Goal: Task Accomplishment & Management: Complete application form

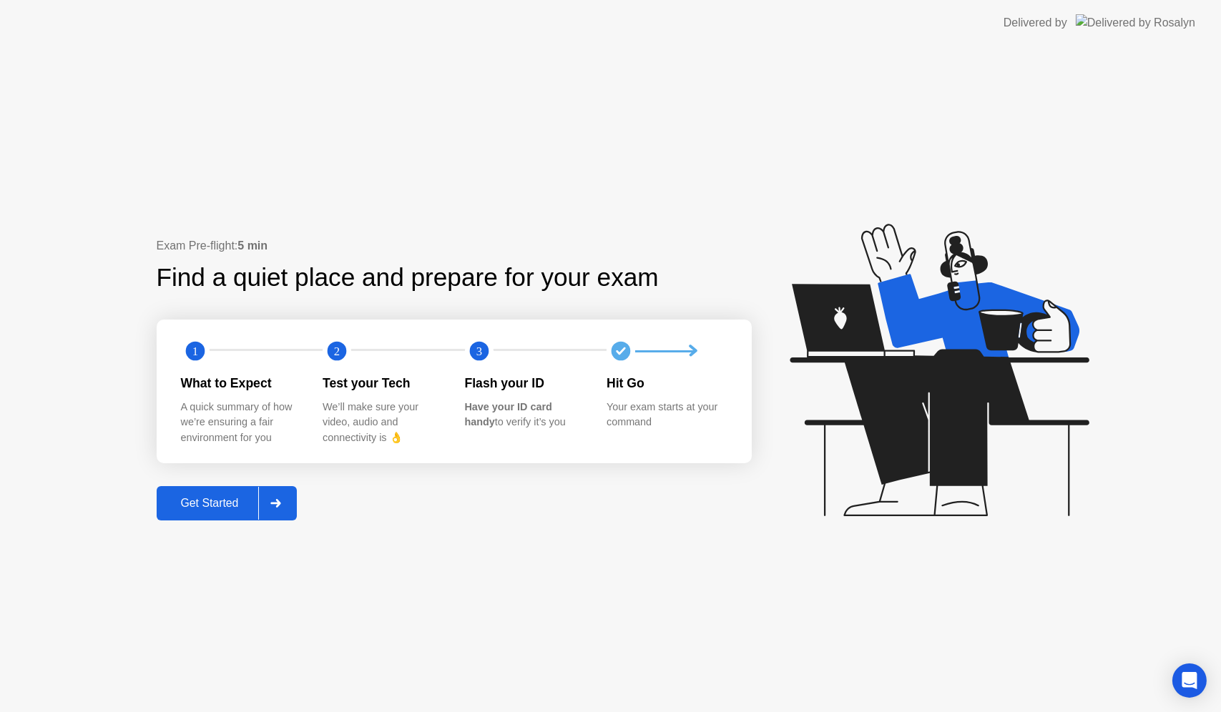
click at [232, 501] on div "Get Started" at bounding box center [210, 503] width 98 height 13
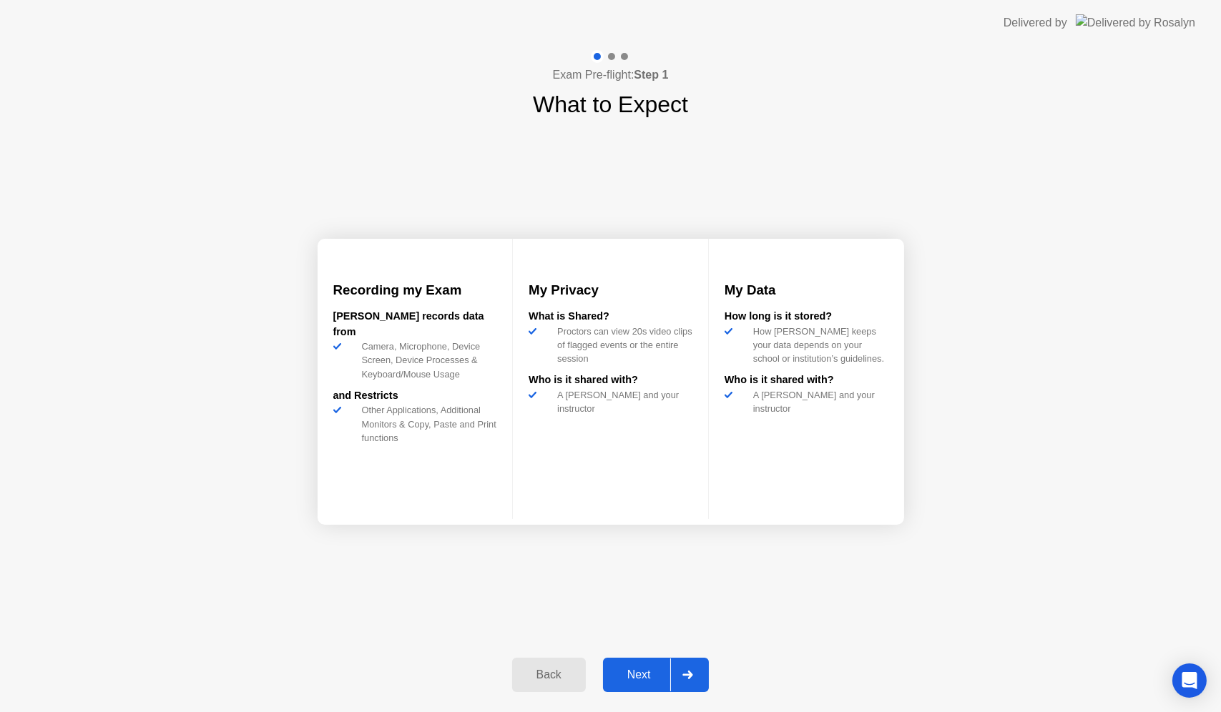
click at [630, 671] on div "Next" at bounding box center [639, 675] width 64 height 13
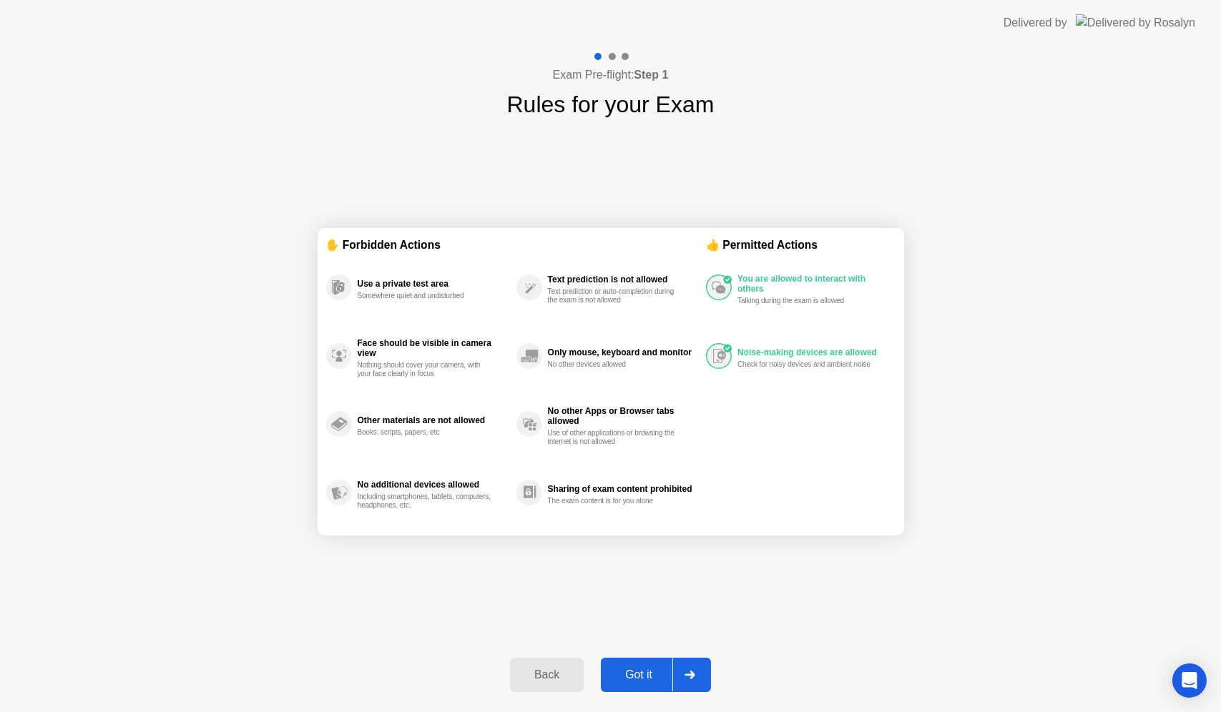
click at [640, 674] on div "Got it" at bounding box center [638, 675] width 67 height 13
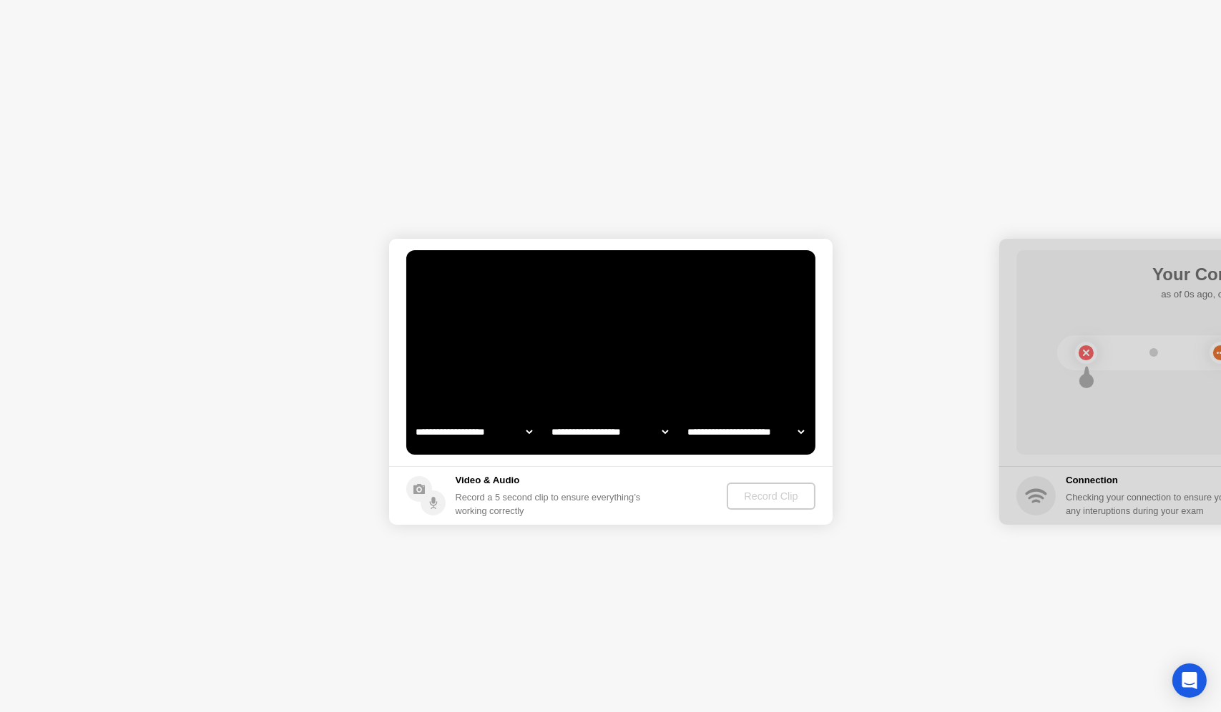
select select "**********"
select select "*******"
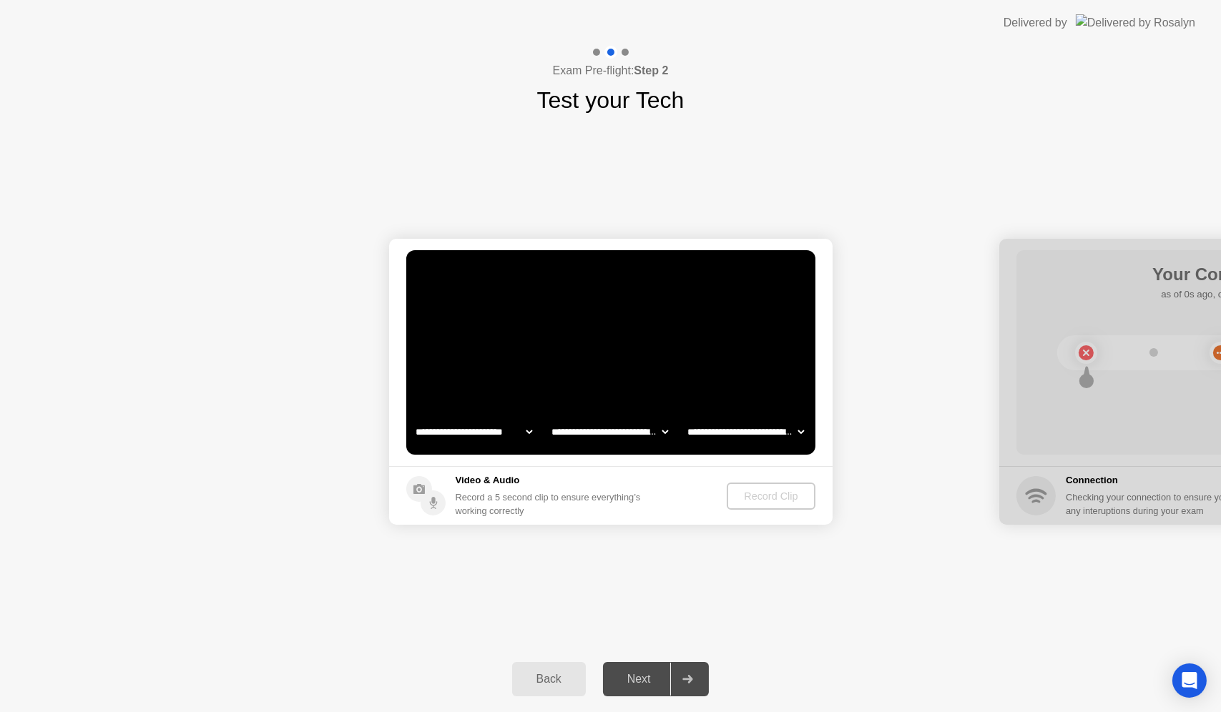
click at [553, 674] on div "Back" at bounding box center [548, 679] width 65 height 13
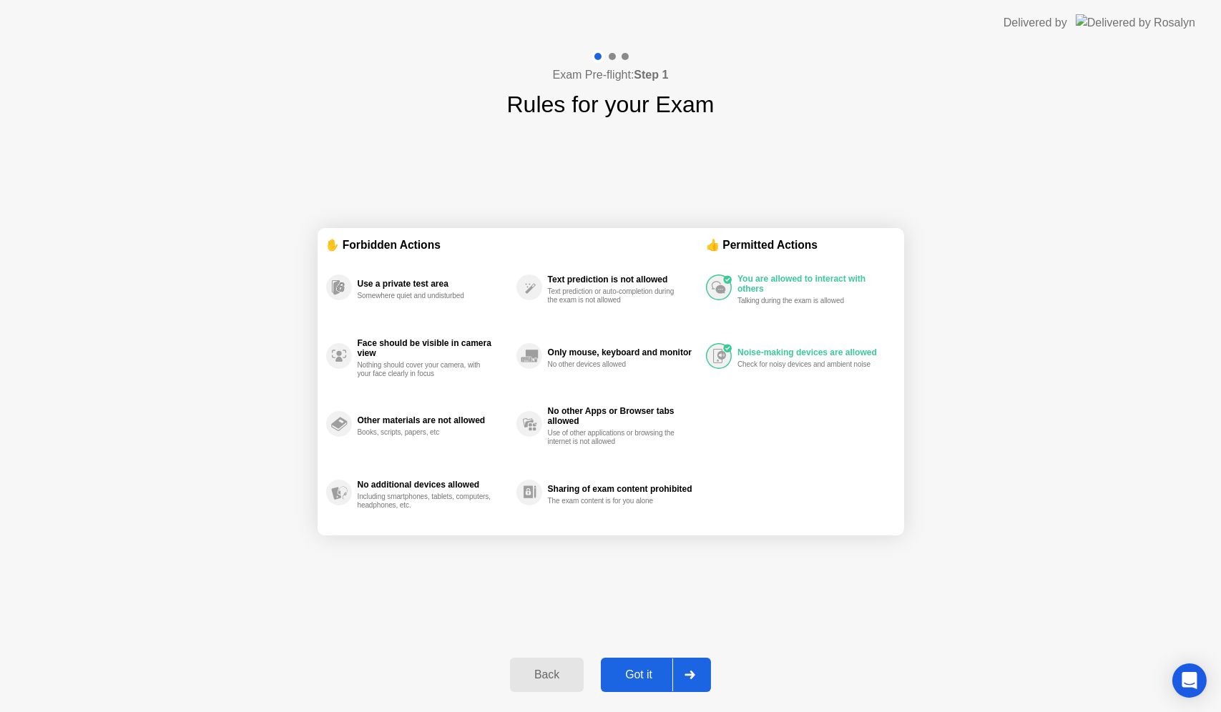
click at [560, 675] on div "Back" at bounding box center [546, 675] width 65 height 13
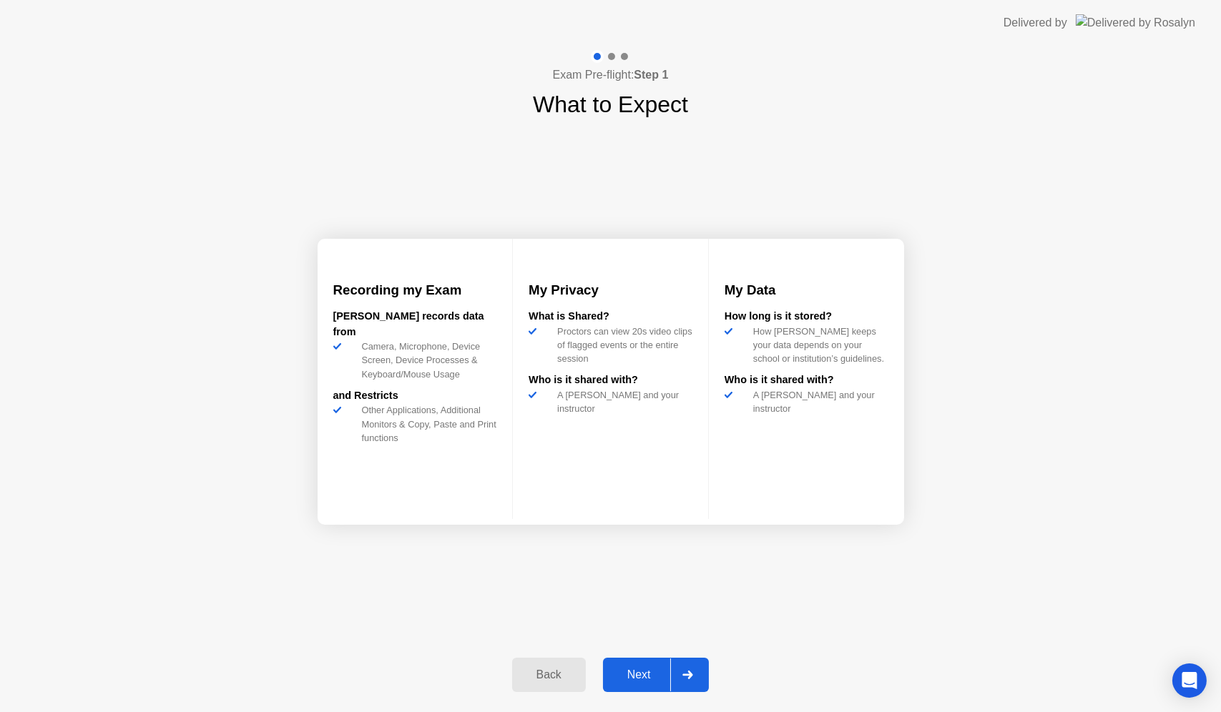
click at [636, 679] on div "Next" at bounding box center [639, 675] width 64 height 13
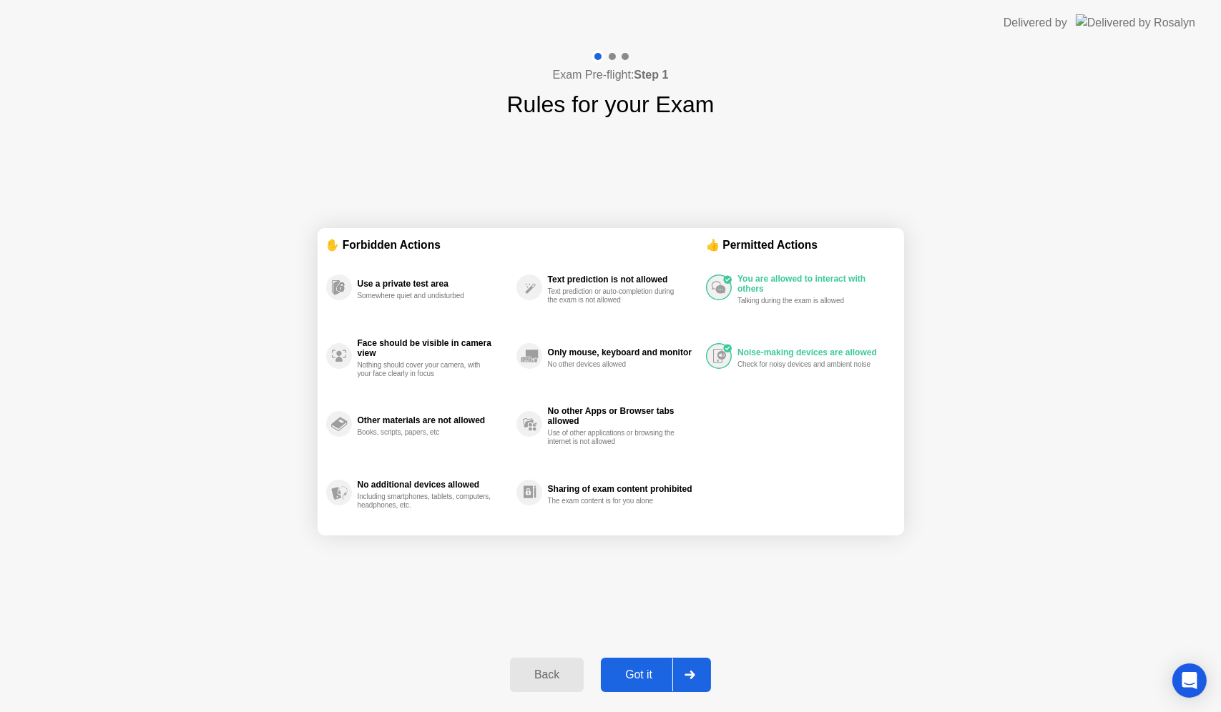
click at [636, 679] on div "Got it" at bounding box center [638, 675] width 67 height 13
select select "**********"
select select "*******"
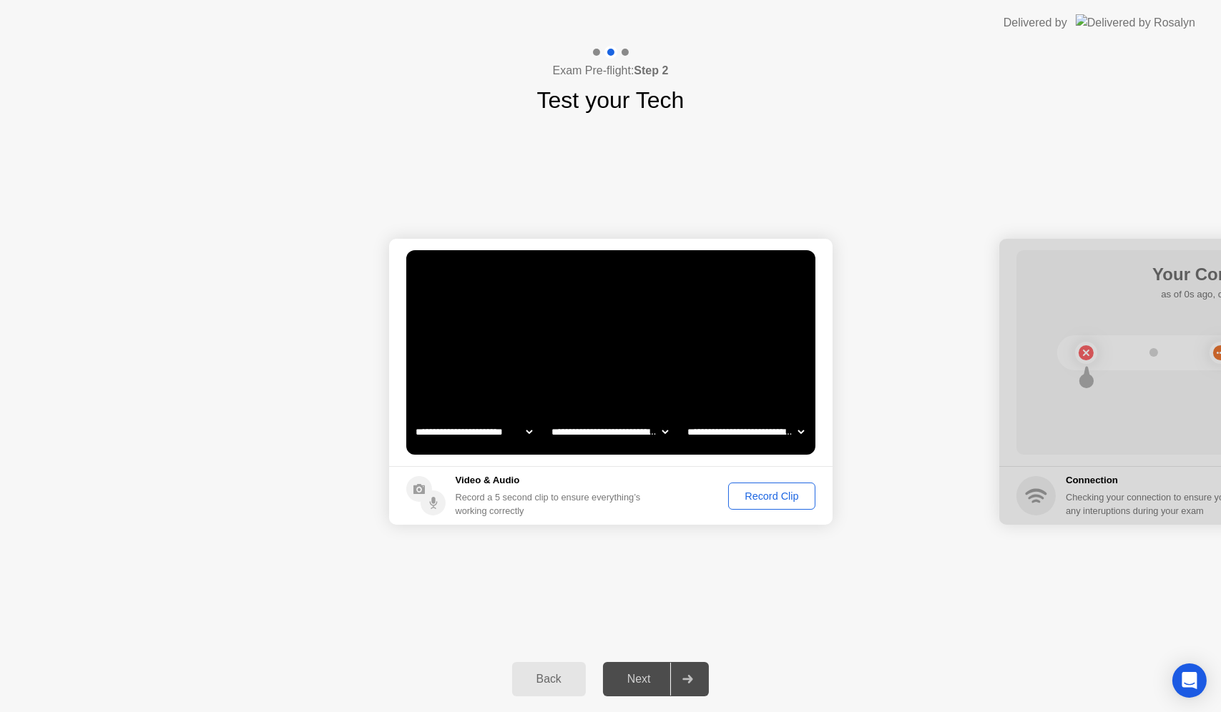
click at [773, 493] on div "Record Clip" at bounding box center [771, 496] width 77 height 11
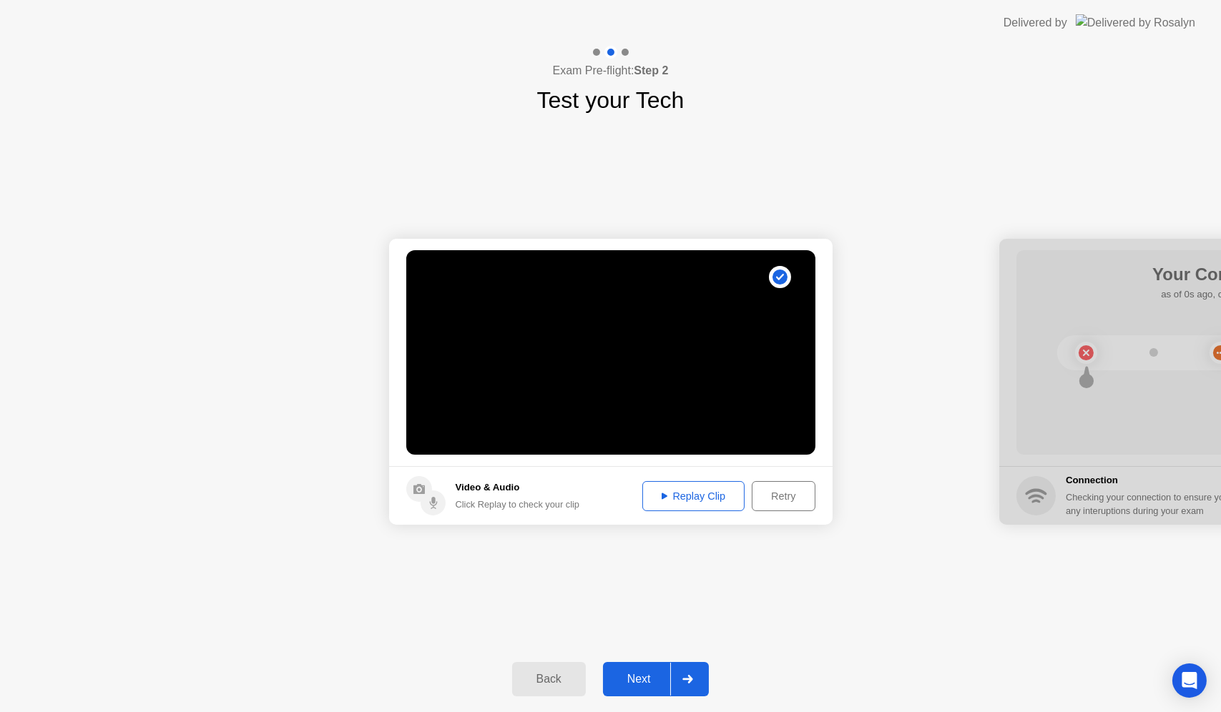
click at [701, 501] on div "Replay Clip" at bounding box center [693, 496] width 93 height 11
click at [639, 676] on div "Next" at bounding box center [639, 679] width 64 height 13
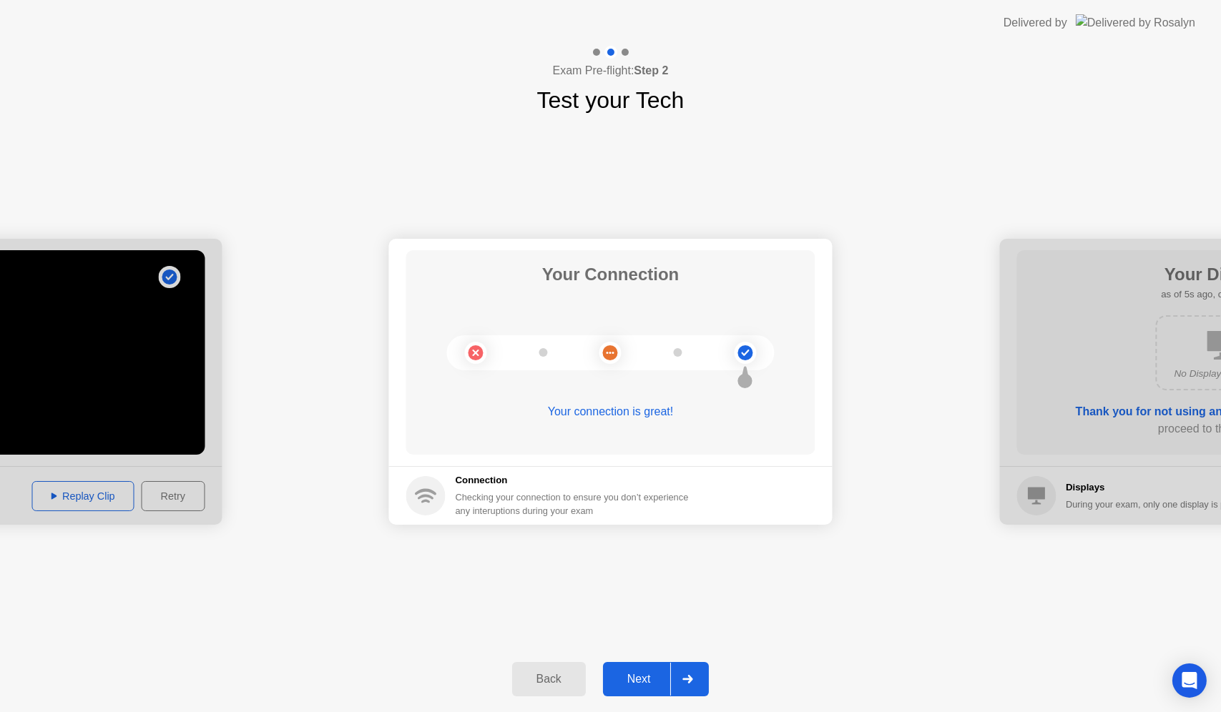
click at [618, 677] on div "Next" at bounding box center [639, 679] width 64 height 13
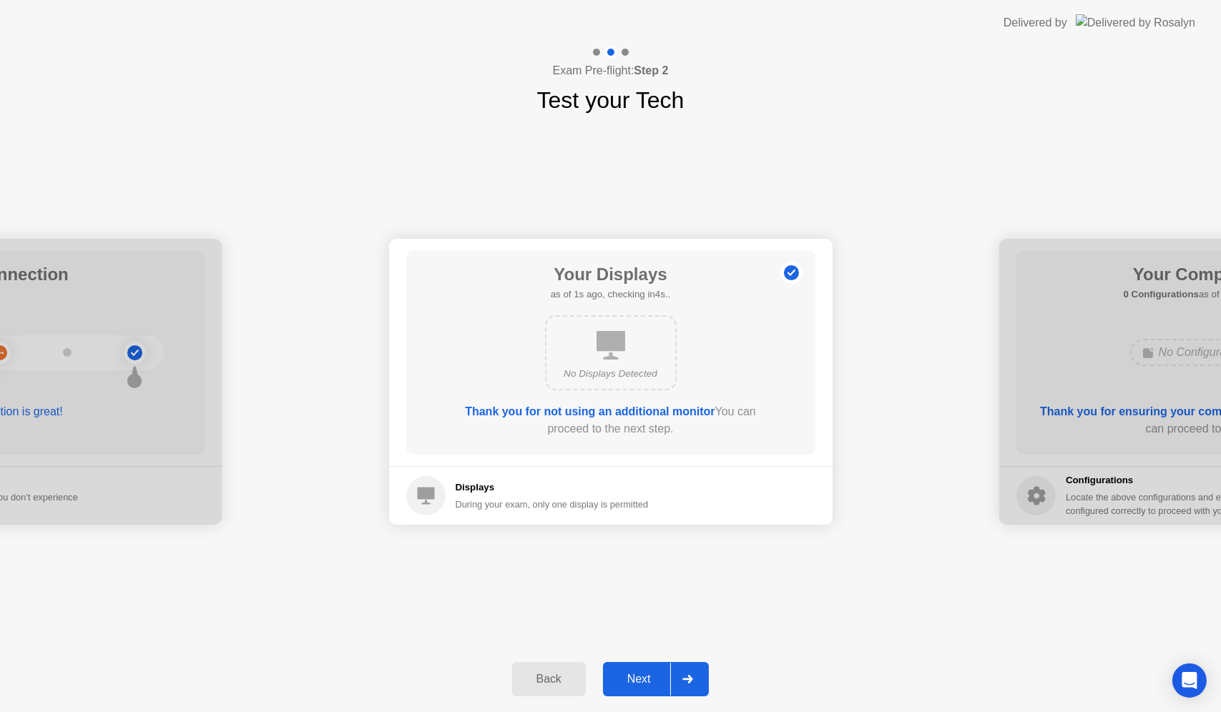
click at [635, 682] on div "Next" at bounding box center [639, 679] width 64 height 13
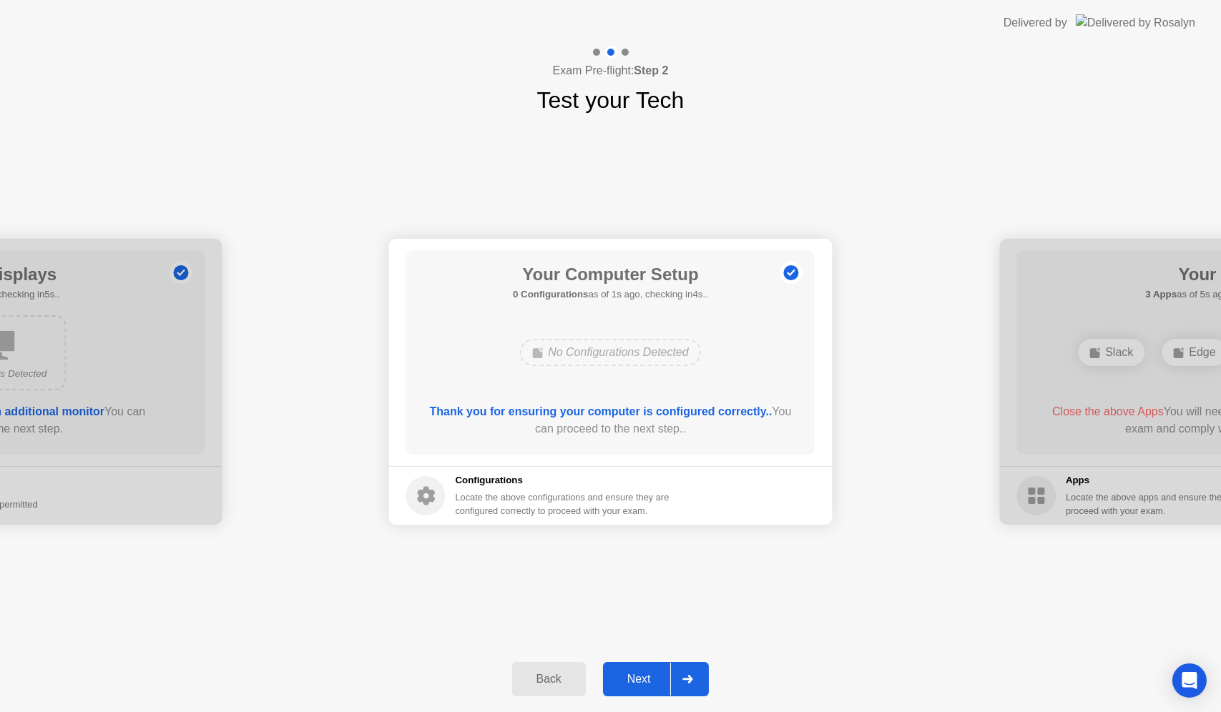
click at [636, 678] on div "Next" at bounding box center [639, 679] width 64 height 13
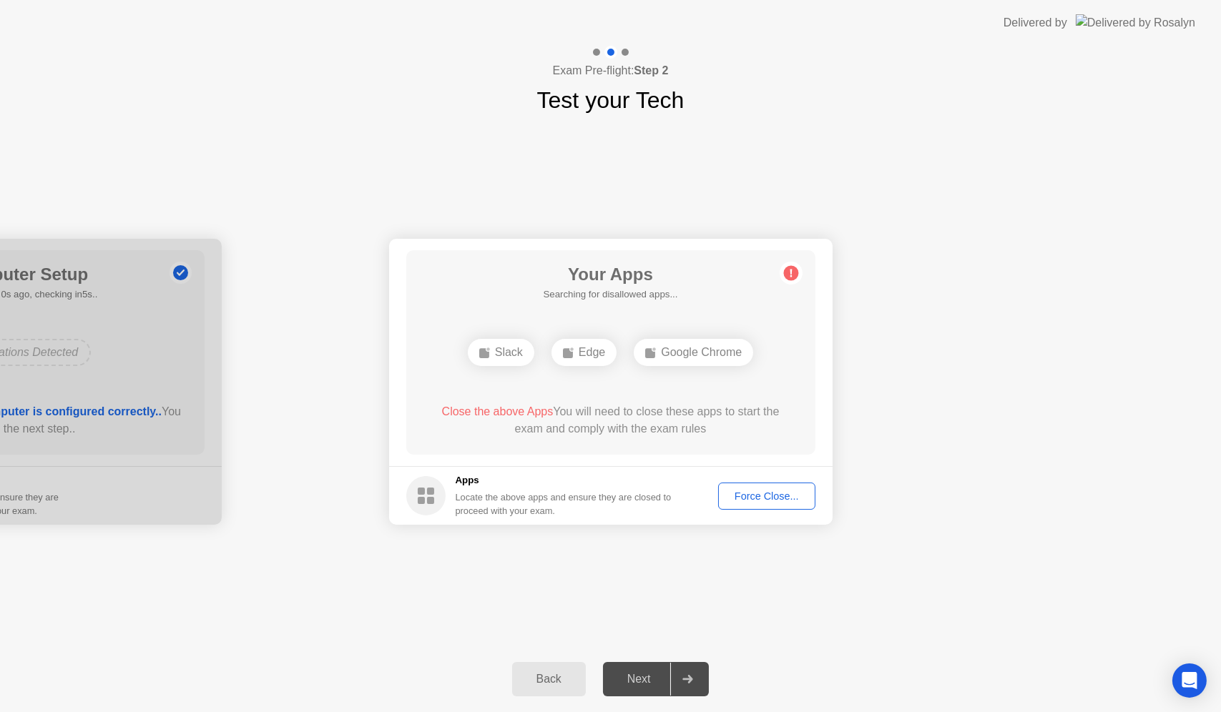
click at [768, 496] on div "Force Close..." at bounding box center [766, 496] width 87 height 11
click at [748, 495] on div "Force Close..." at bounding box center [766, 496] width 87 height 11
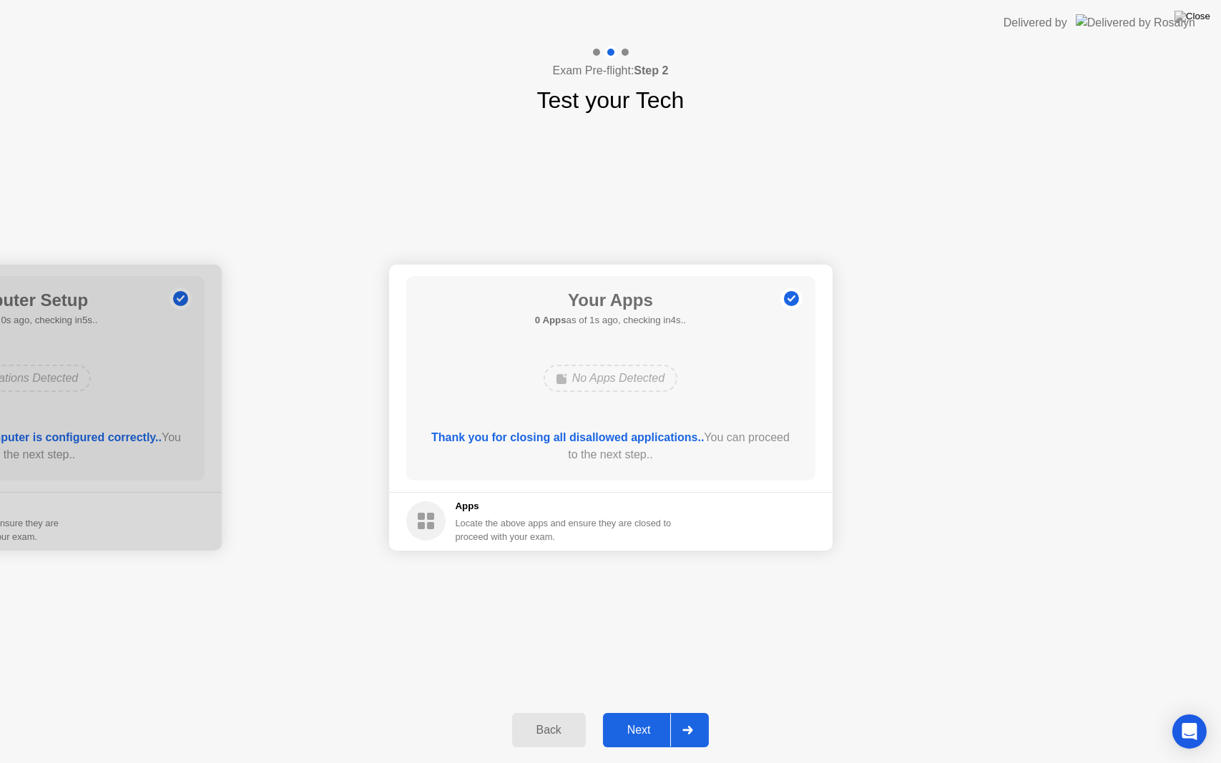
click at [648, 712] on div "Next" at bounding box center [639, 730] width 64 height 13
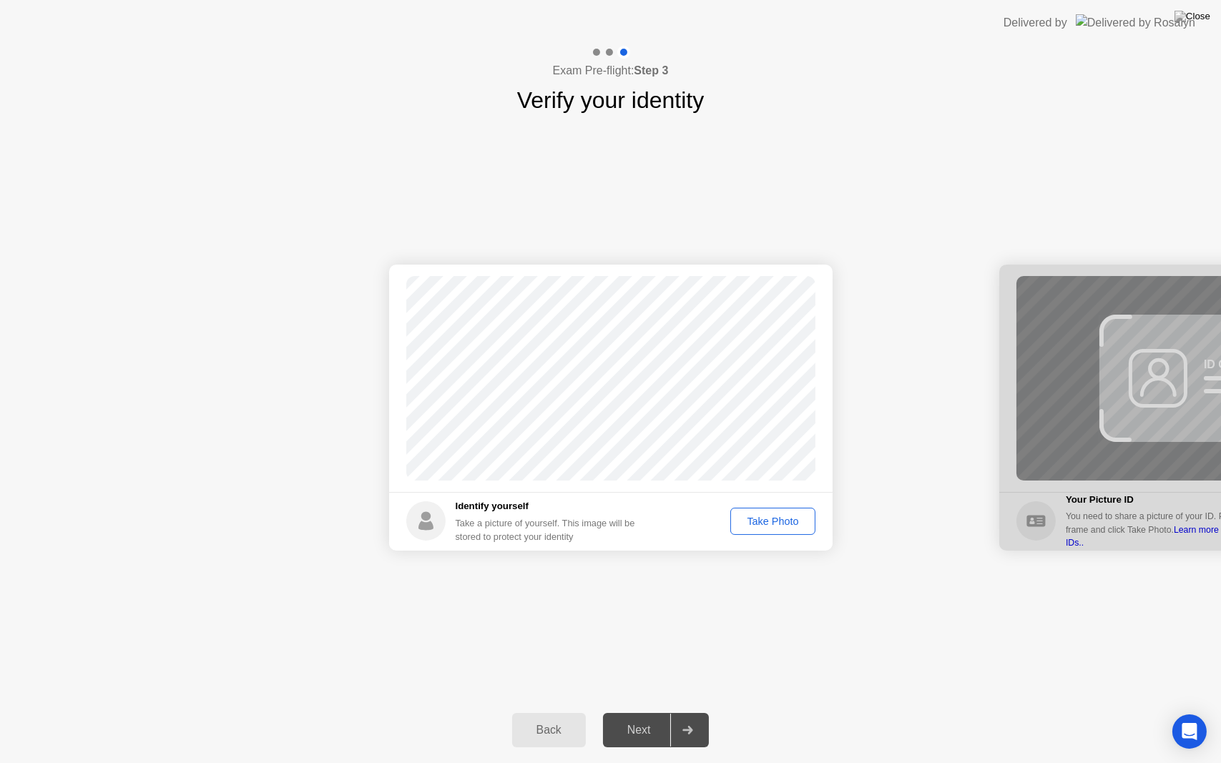
click at [773, 523] on div "Take Photo" at bounding box center [772, 521] width 74 height 11
click at [634, 712] on button "Next" at bounding box center [656, 730] width 107 height 34
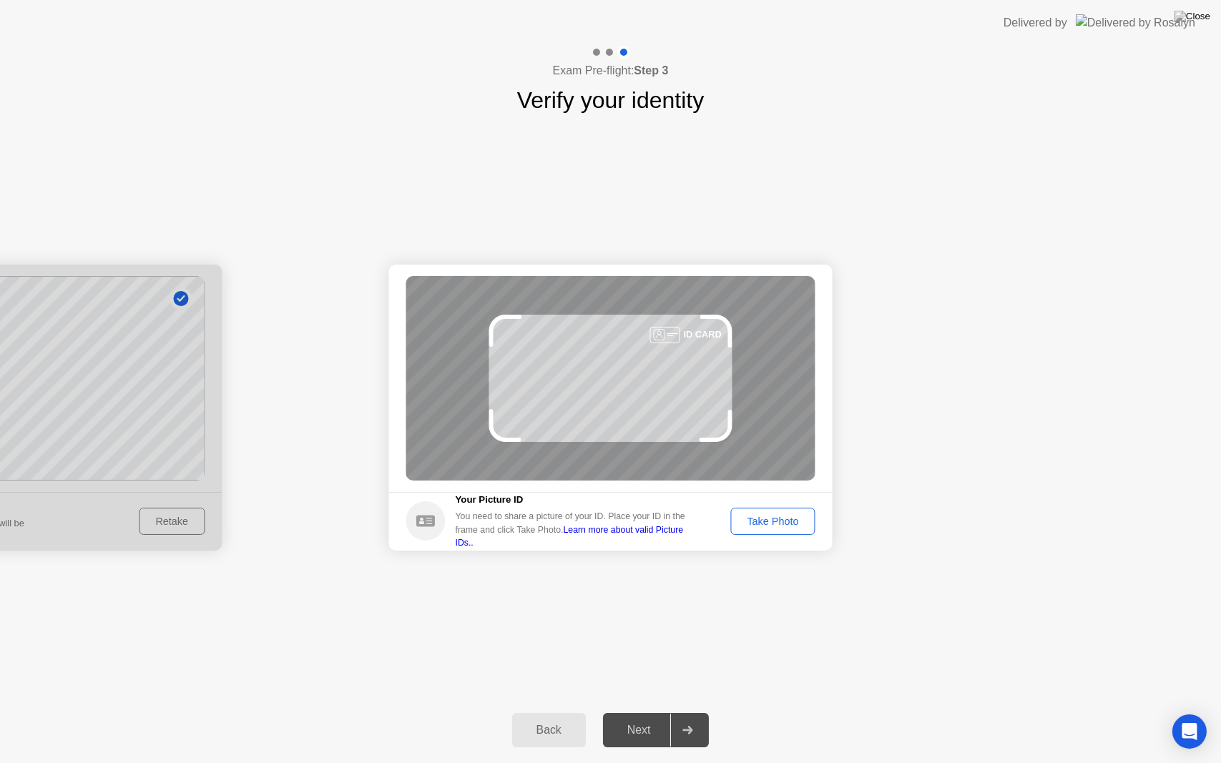
click at [785, 516] on div "Take Photo" at bounding box center [772, 521] width 74 height 11
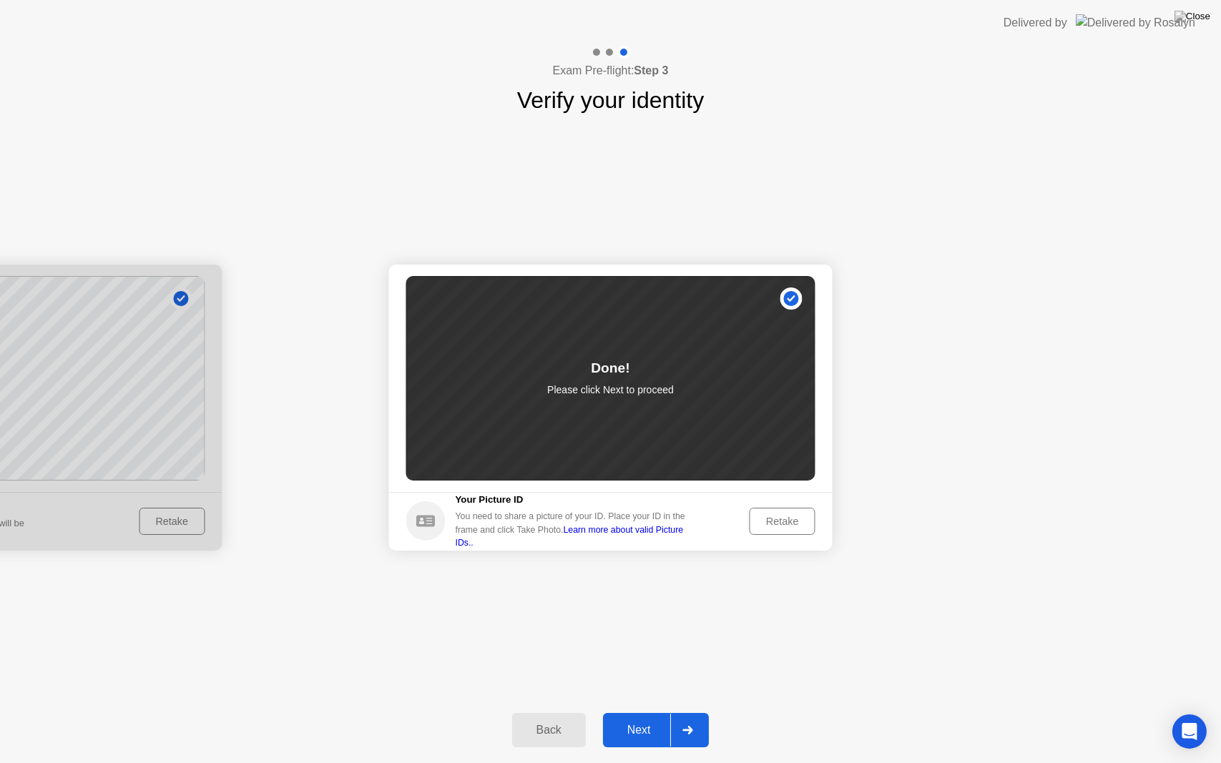
click at [642, 712] on div "Next" at bounding box center [639, 730] width 64 height 13
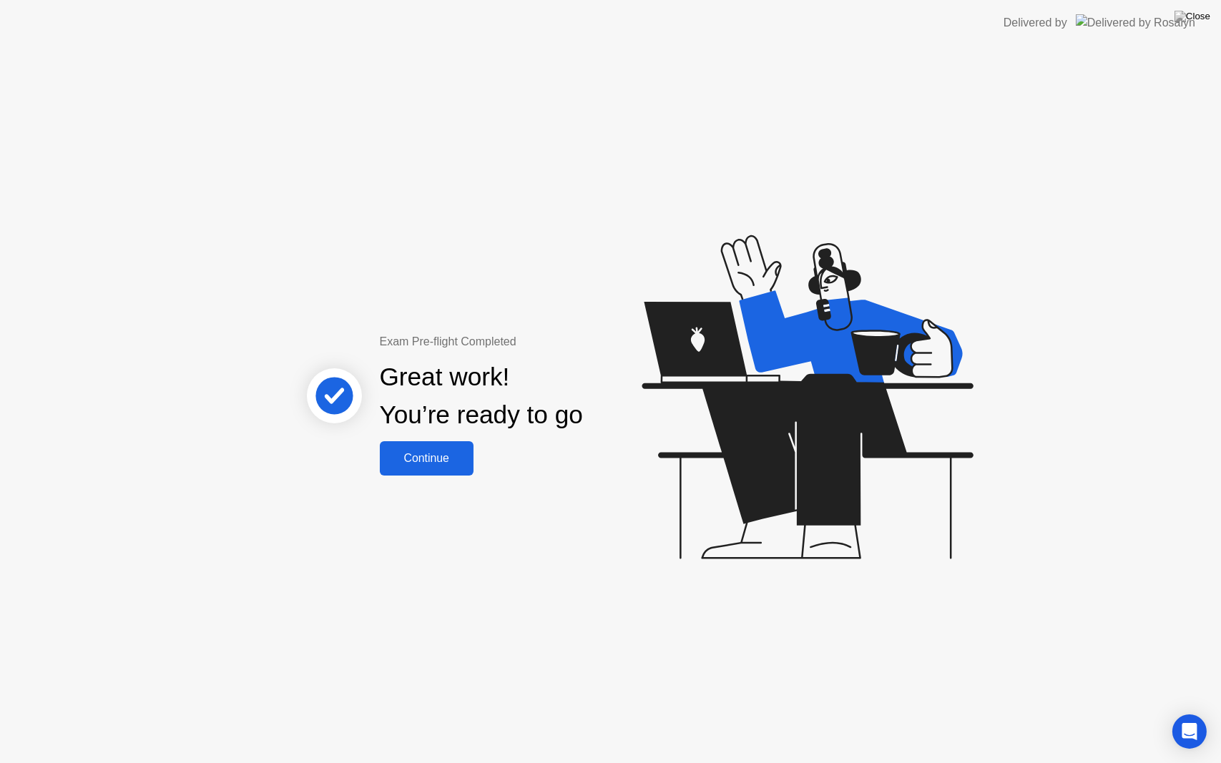
click at [447, 459] on div "Continue" at bounding box center [426, 458] width 85 height 13
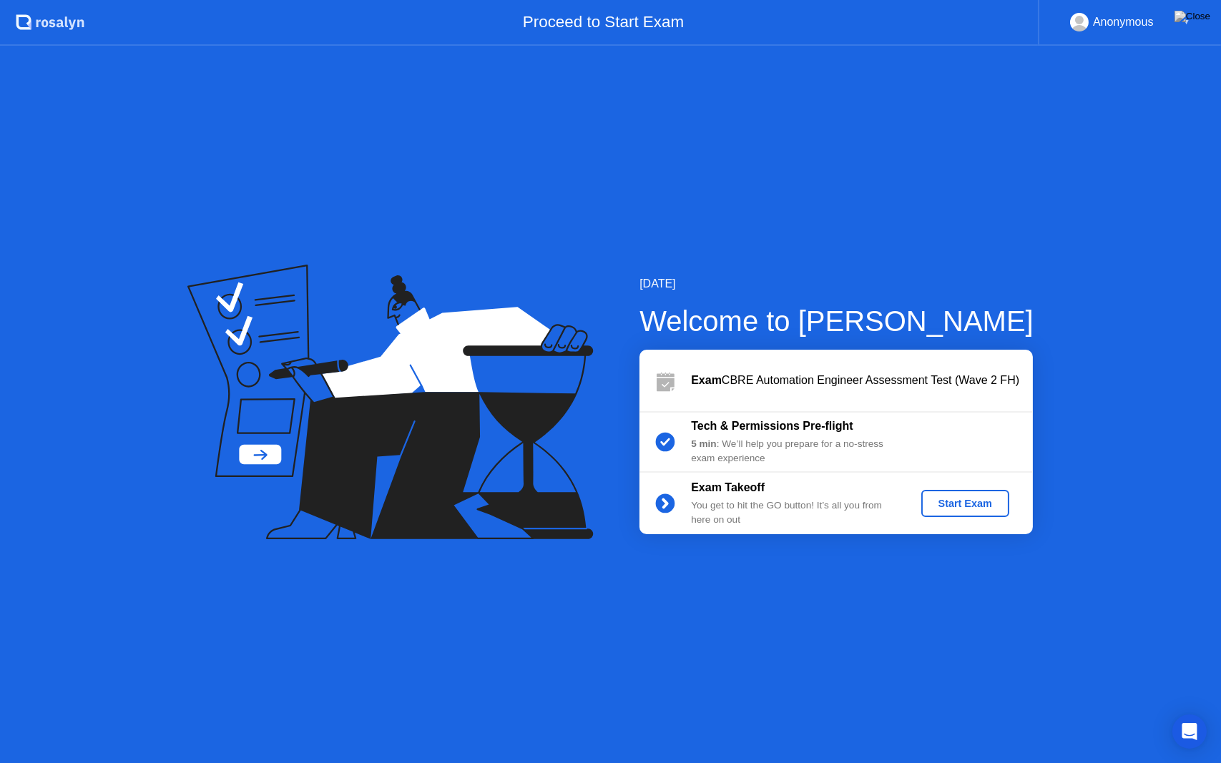
click at [961, 506] on div "Start Exam" at bounding box center [965, 503] width 77 height 11
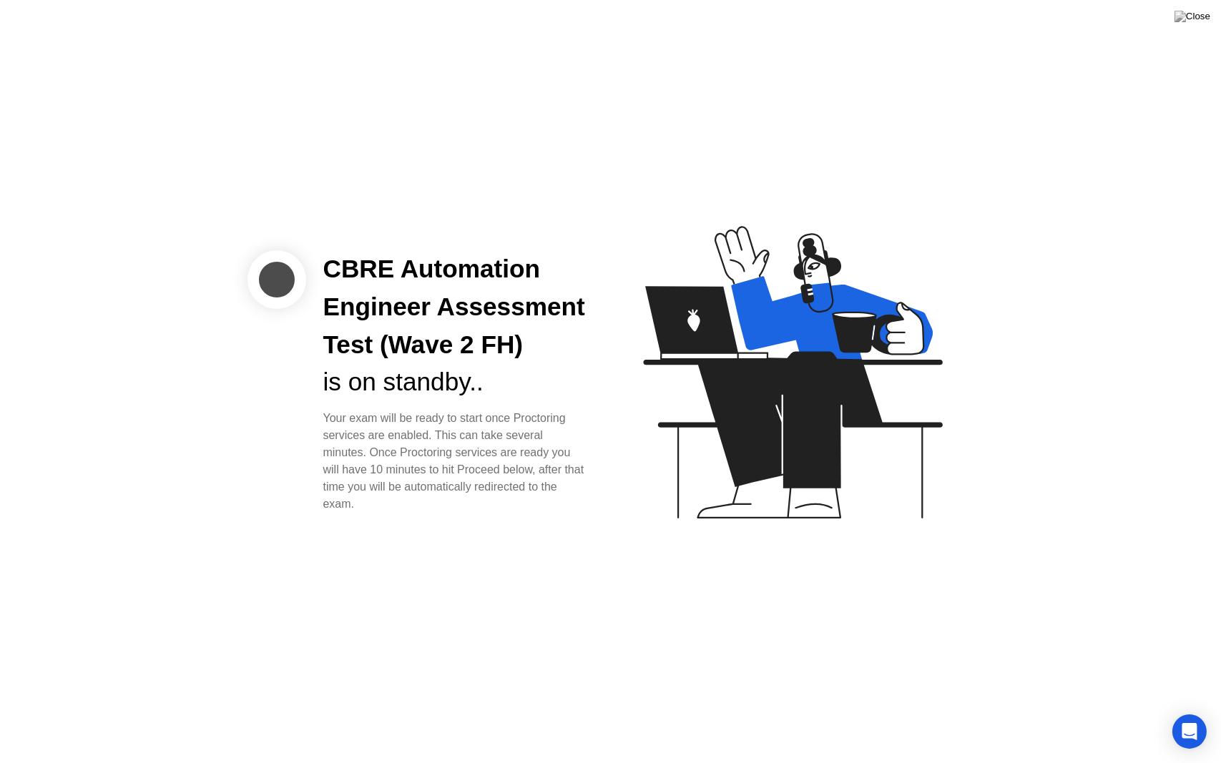
click at [749, 565] on div "CBRE Automation Engineer Assessment Test (Wave 2 FH) is on standby.. Your exam …" at bounding box center [610, 381] width 1221 height 763
click at [532, 428] on div "Your exam will be ready to start once Proctoring services are enabled. This can…" at bounding box center [455, 461] width 265 height 103
click at [1183, 712] on div "Open Intercom Messenger" at bounding box center [1190, 732] width 38 height 38
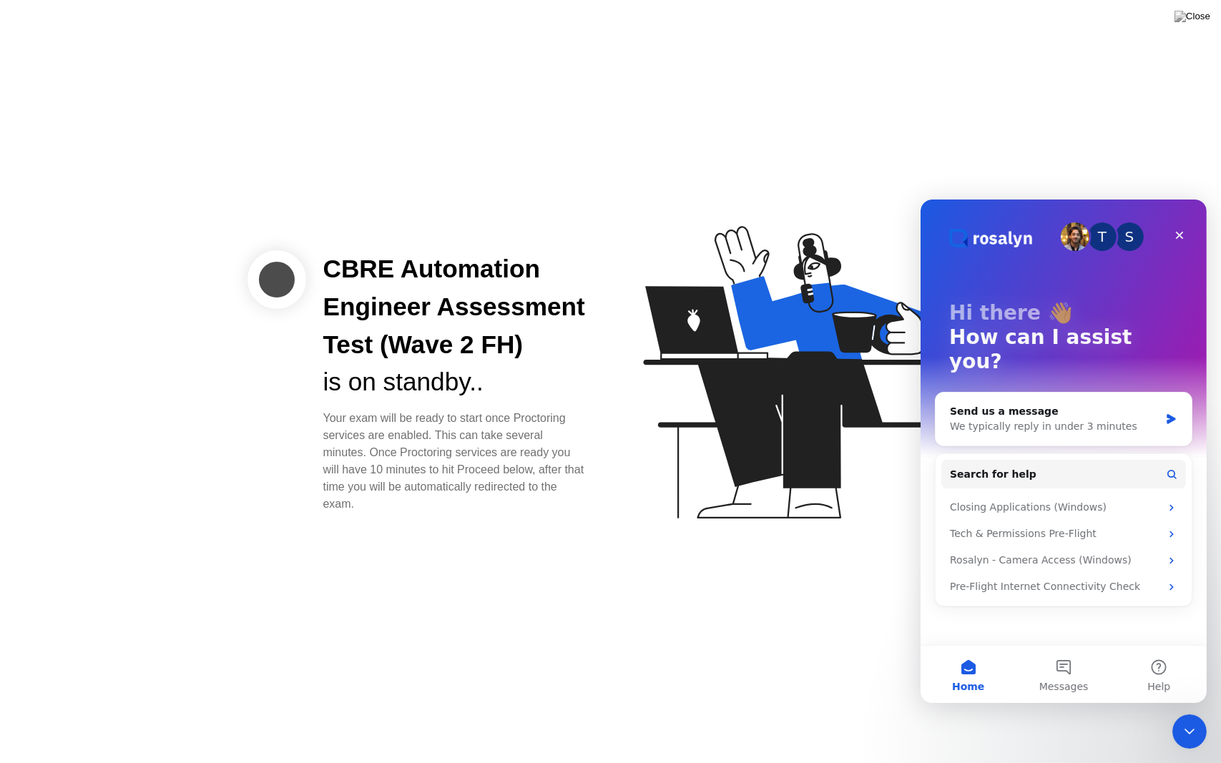
click at [1109, 80] on div "CBRE Automation Engineer Assessment Test (Wave 2 FH) is on standby.. Your exam …" at bounding box center [610, 381] width 1221 height 763
click at [1179, 235] on icon "Close" at bounding box center [1179, 235] width 8 height 8
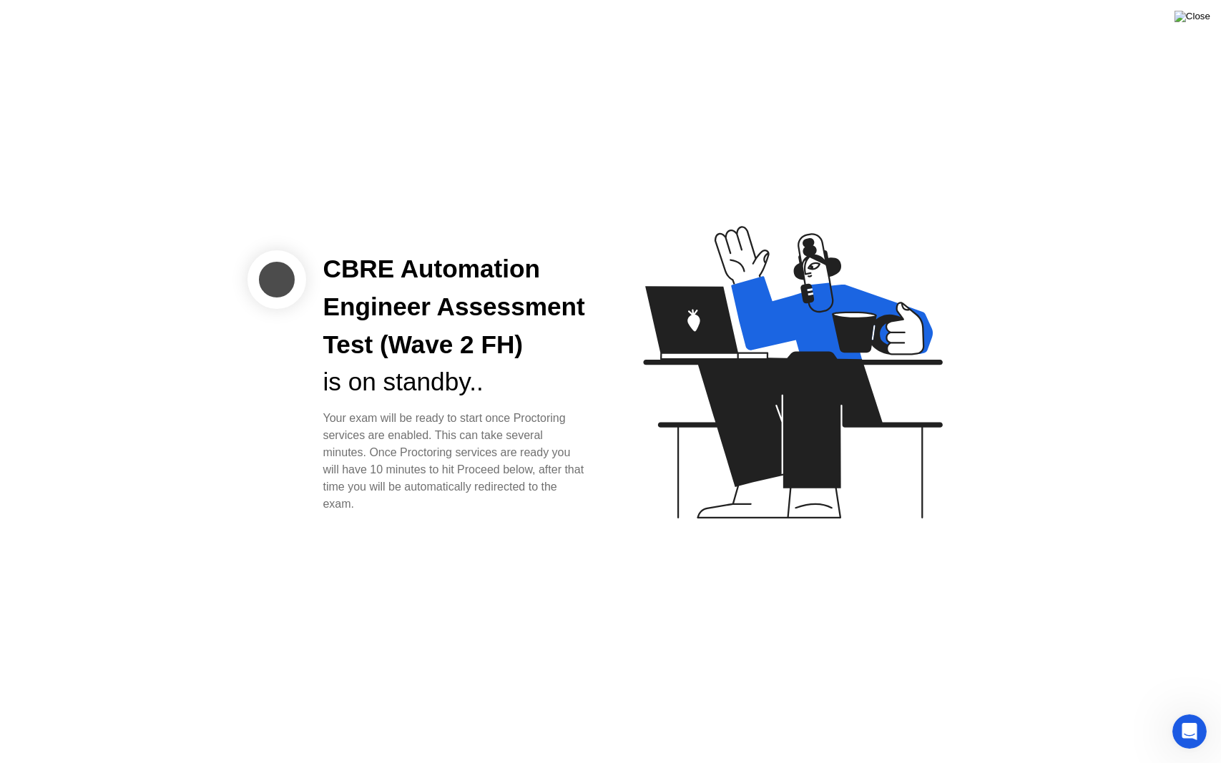
click at [1202, 15] on img at bounding box center [1192, 16] width 36 height 11
